Goal: Transaction & Acquisition: Purchase product/service

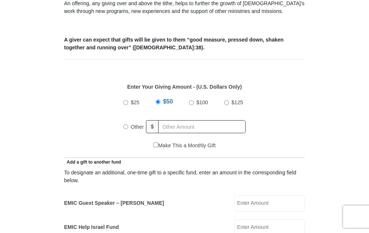
scroll to position [269, 0]
click at [199, 126] on input "text" at bounding box center [201, 126] width 87 height 13
radio input "true"
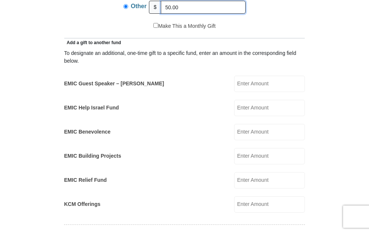
scroll to position [389, 0]
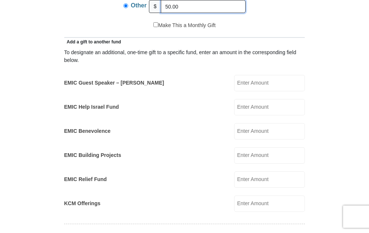
type input "50.00"
click at [274, 112] on input "EMIC Help Israel Fund" at bounding box center [269, 107] width 71 height 16
type input "30.00"
click at [256, 204] on input "KCM Offerings" at bounding box center [269, 203] width 71 height 16
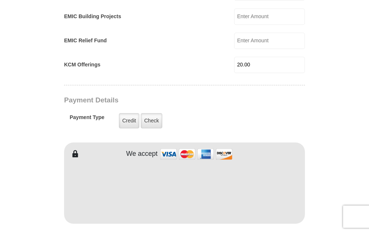
scroll to position [528, 0]
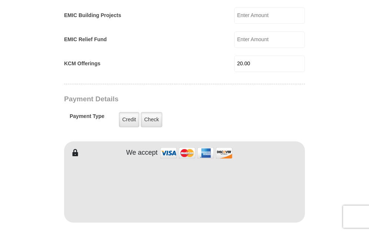
type input "20.00"
click at [152, 119] on label "Check" at bounding box center [151, 119] width 21 height 15
click at [0, 0] on input "Check" at bounding box center [0, 0] width 0 height 0
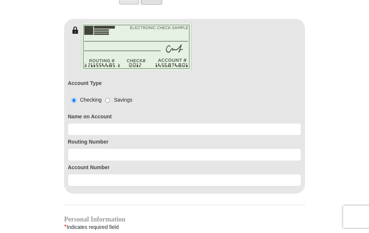
scroll to position [652, 0]
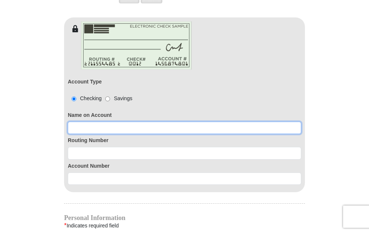
click at [78, 128] on input at bounding box center [184, 127] width 233 height 13
type input "111000614"
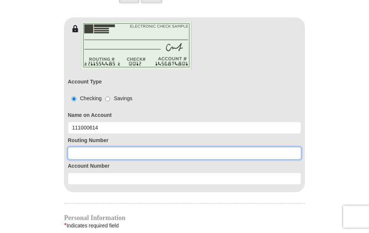
click at [82, 153] on input at bounding box center [184, 153] width 233 height 13
type input "111000614"
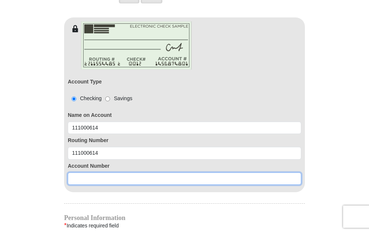
click at [81, 176] on input at bounding box center [184, 178] width 233 height 13
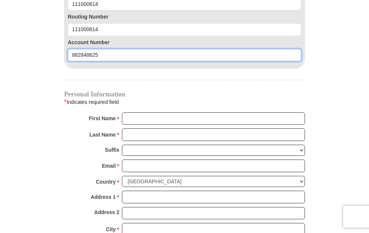
scroll to position [777, 0]
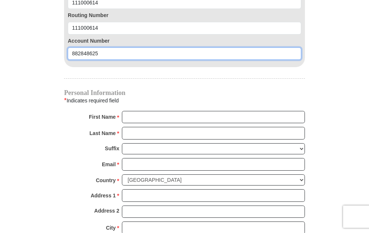
type input "882848625"
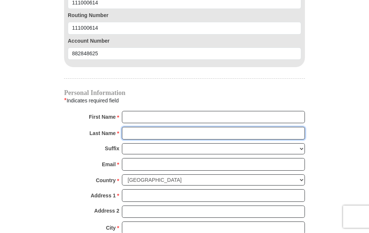
click at [165, 133] on input "Last Name *" at bounding box center [213, 133] width 183 height 13
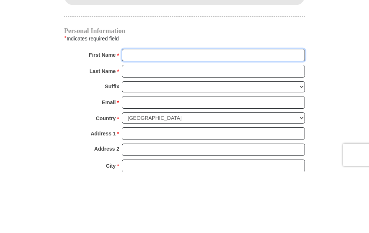
click at [129, 116] on input "First Name *" at bounding box center [213, 117] width 183 height 13
type input "[PERSON_NAME]"
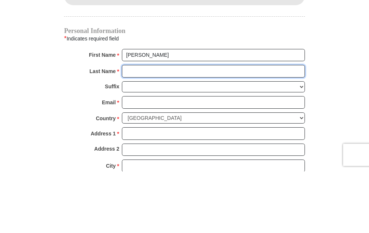
type input "[PERSON_NAME]"
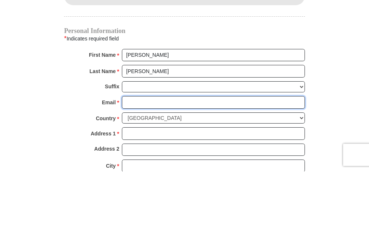
type input "[EMAIL_ADDRESS][DOMAIN_NAME]"
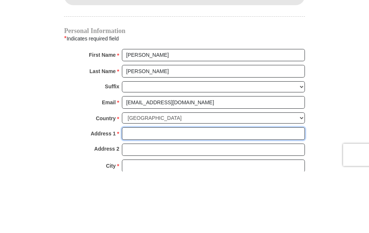
type input "1336 [PERSON_NAME] [PERSON_NAME] ln"
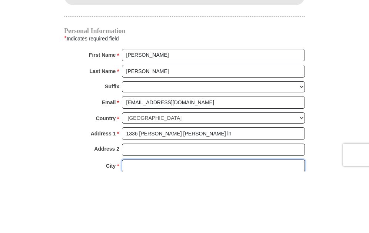
type input "dallas"
select select "[GEOGRAPHIC_DATA]"
type input "75232"
type input "2143375258"
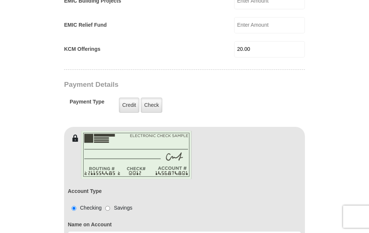
scroll to position [532, 0]
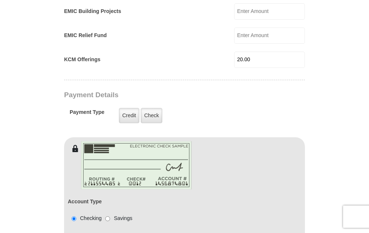
click at [269, 59] on input "20.00" at bounding box center [269, 59] width 71 height 16
type input "2"
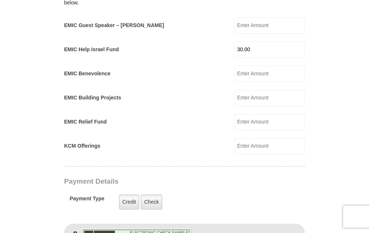
scroll to position [440, 0]
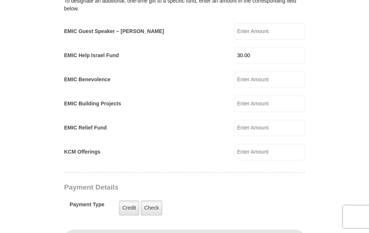
click at [269, 61] on input "30.00" at bounding box center [269, 55] width 71 height 16
type input "3"
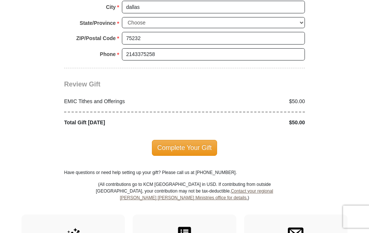
scroll to position [999, 0]
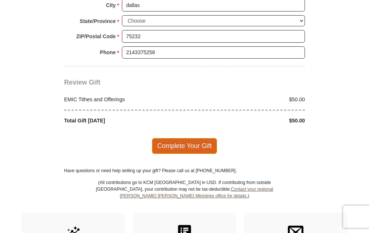
click at [186, 143] on span "Complete Your Gift" at bounding box center [185, 146] width 66 height 16
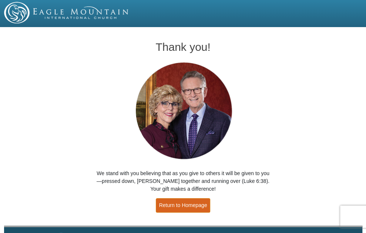
click at [191, 207] on link "Return to Homepage" at bounding box center [183, 205] width 55 height 14
